Goal: Navigation & Orientation: Go to known website

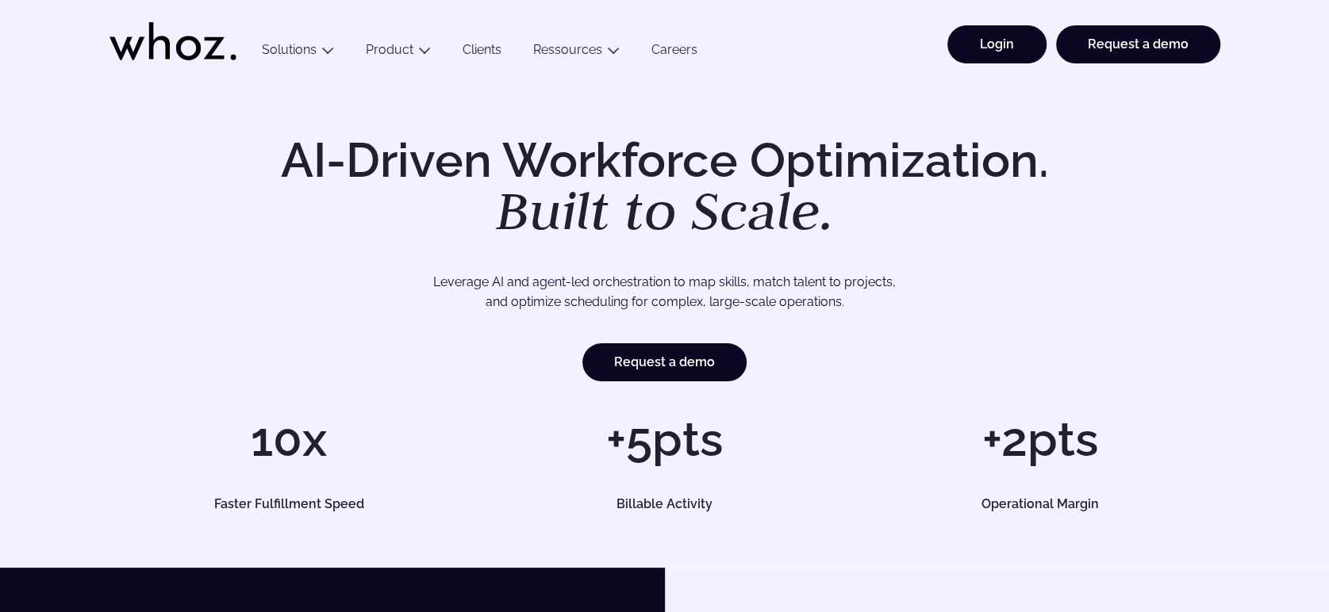
click at [1006, 44] on link "Login" at bounding box center [996, 44] width 99 height 38
